Goal: Transaction & Acquisition: Purchase product/service

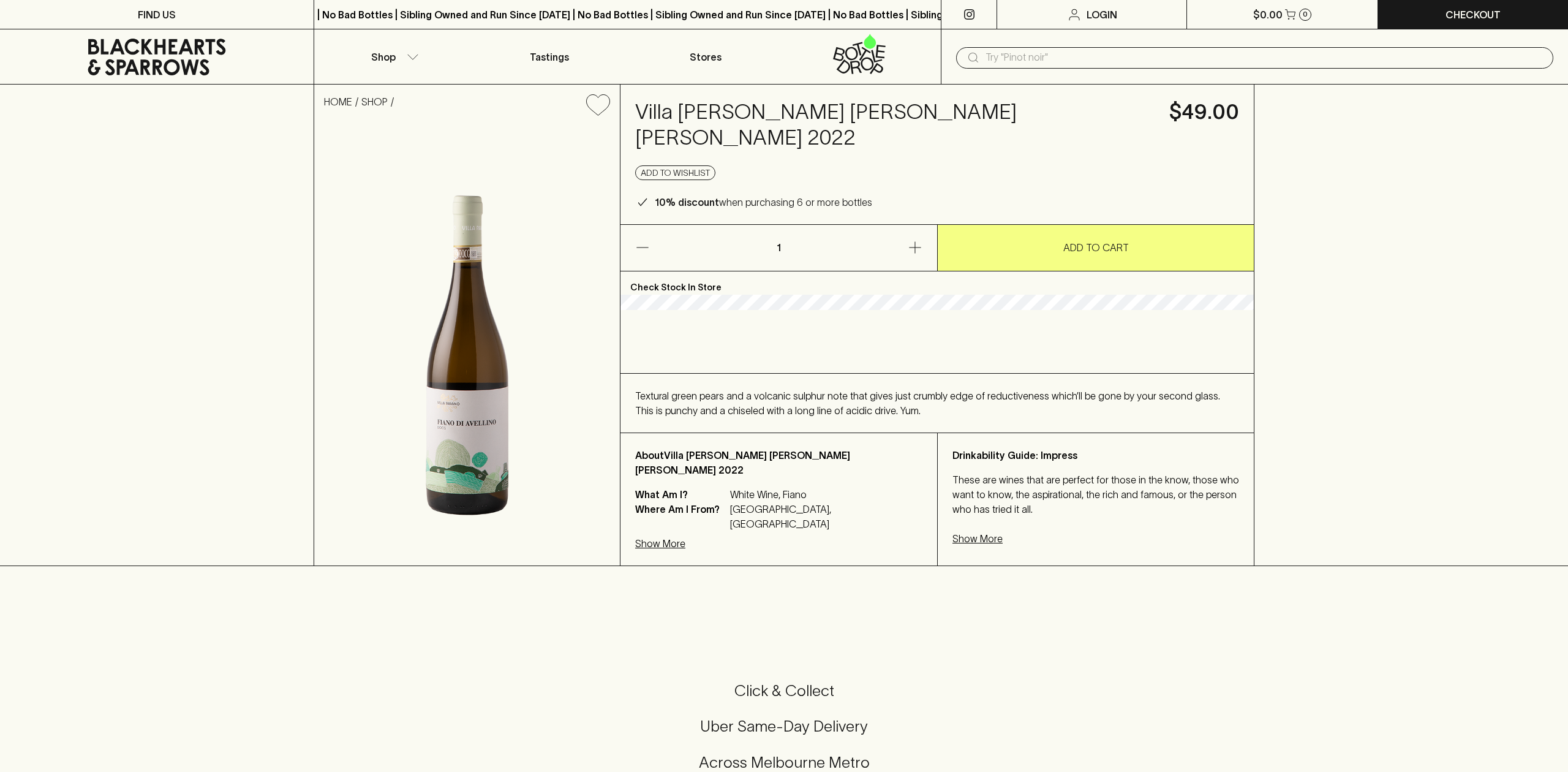
click at [170, 55] on icon at bounding box center [156, 57] width 295 height 37
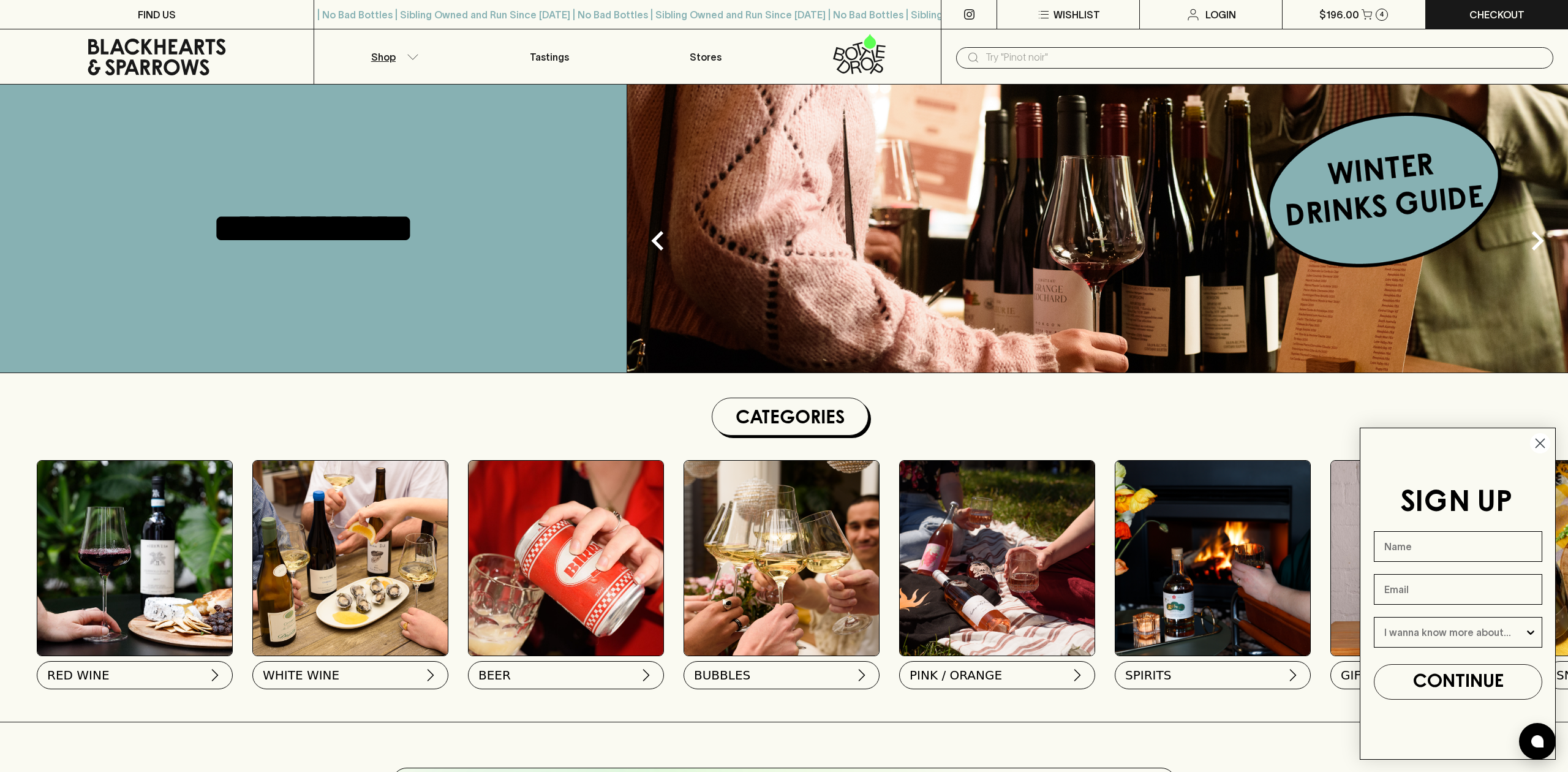
click at [410, 51] on button "Shop" at bounding box center [392, 57] width 157 height 55
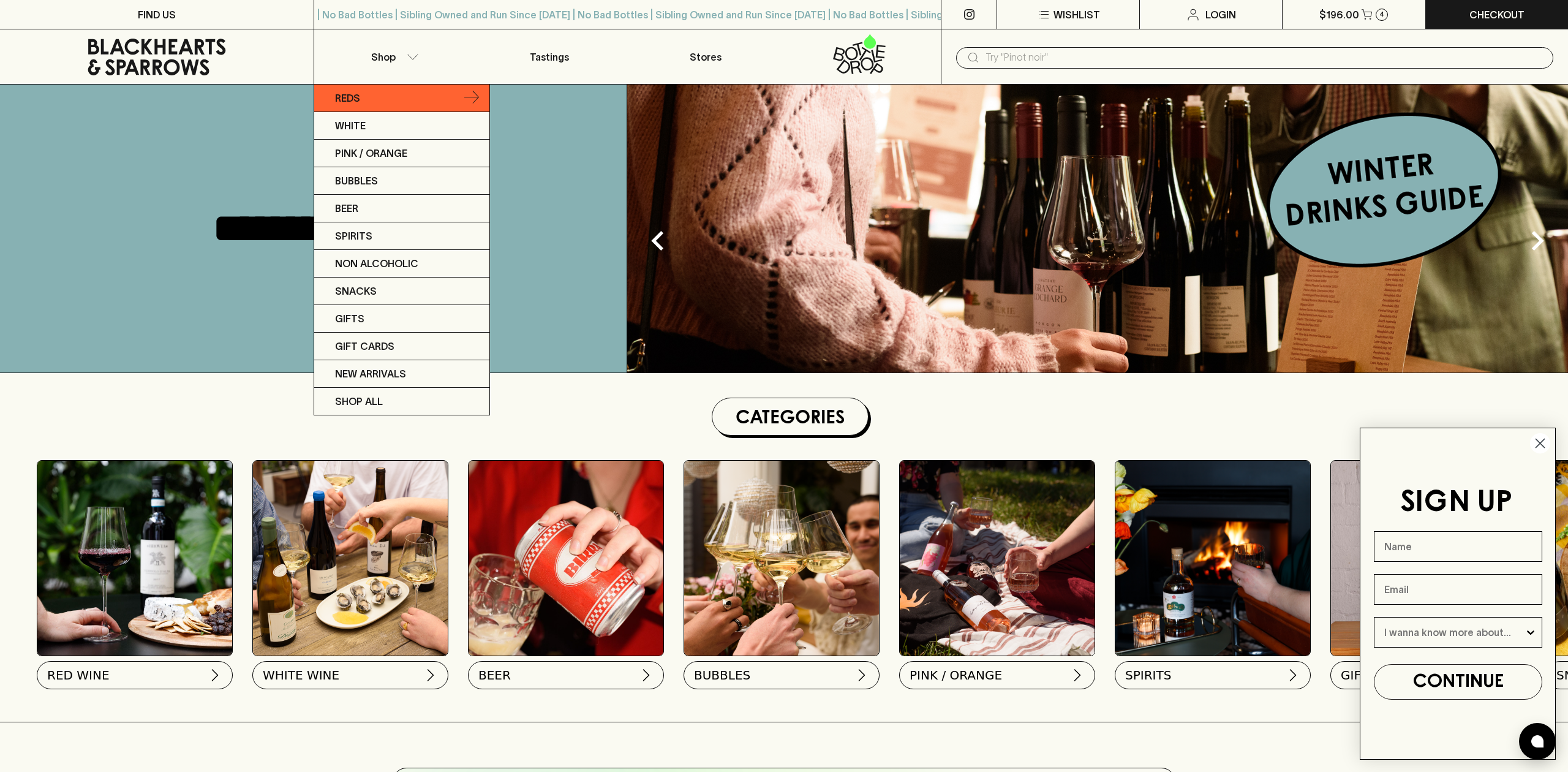
click at [403, 104] on link "Reds" at bounding box center [402, 98] width 175 height 27
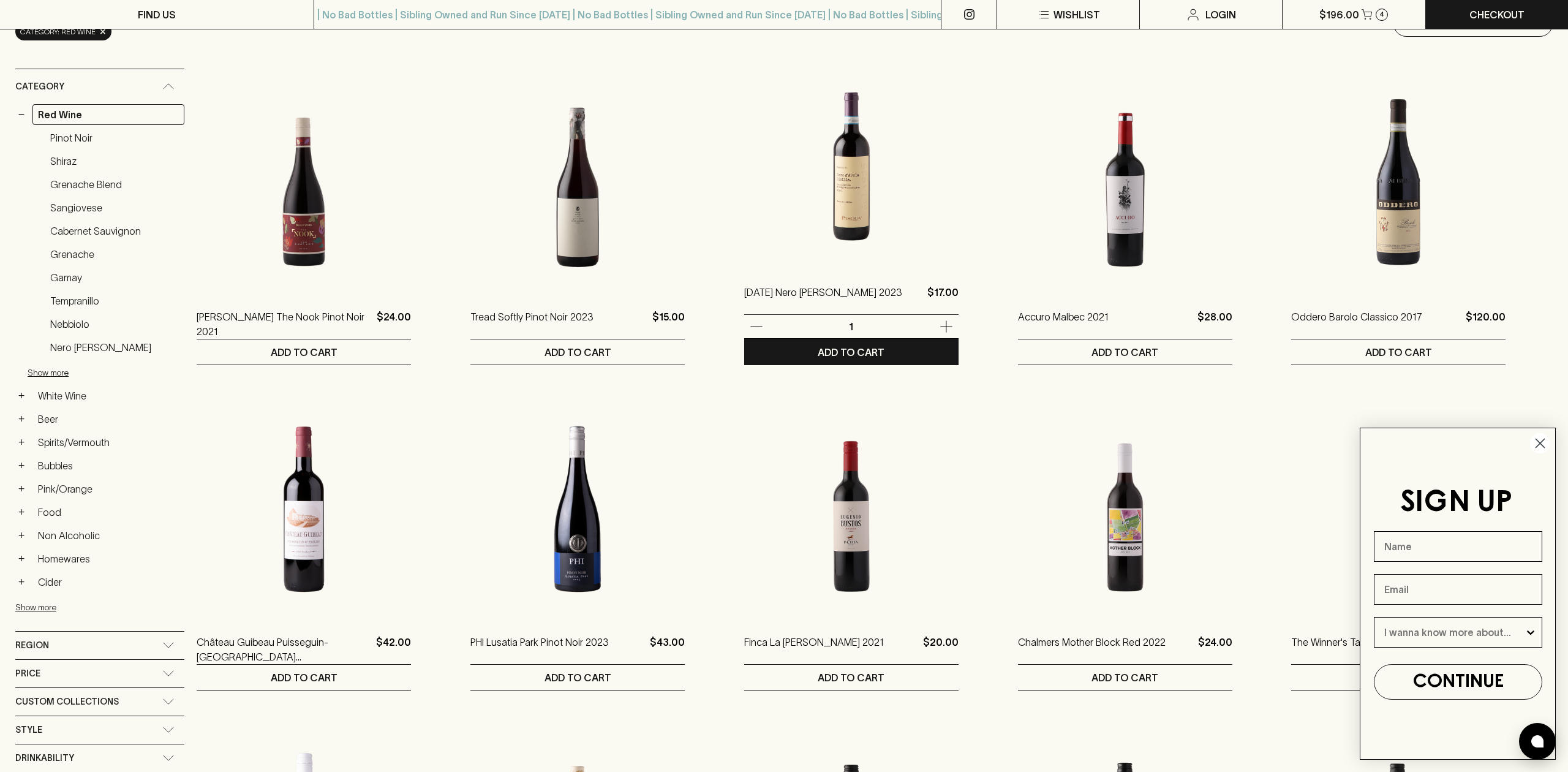
scroll to position [116, 0]
